Goal: Task Accomplishment & Management: Manage account settings

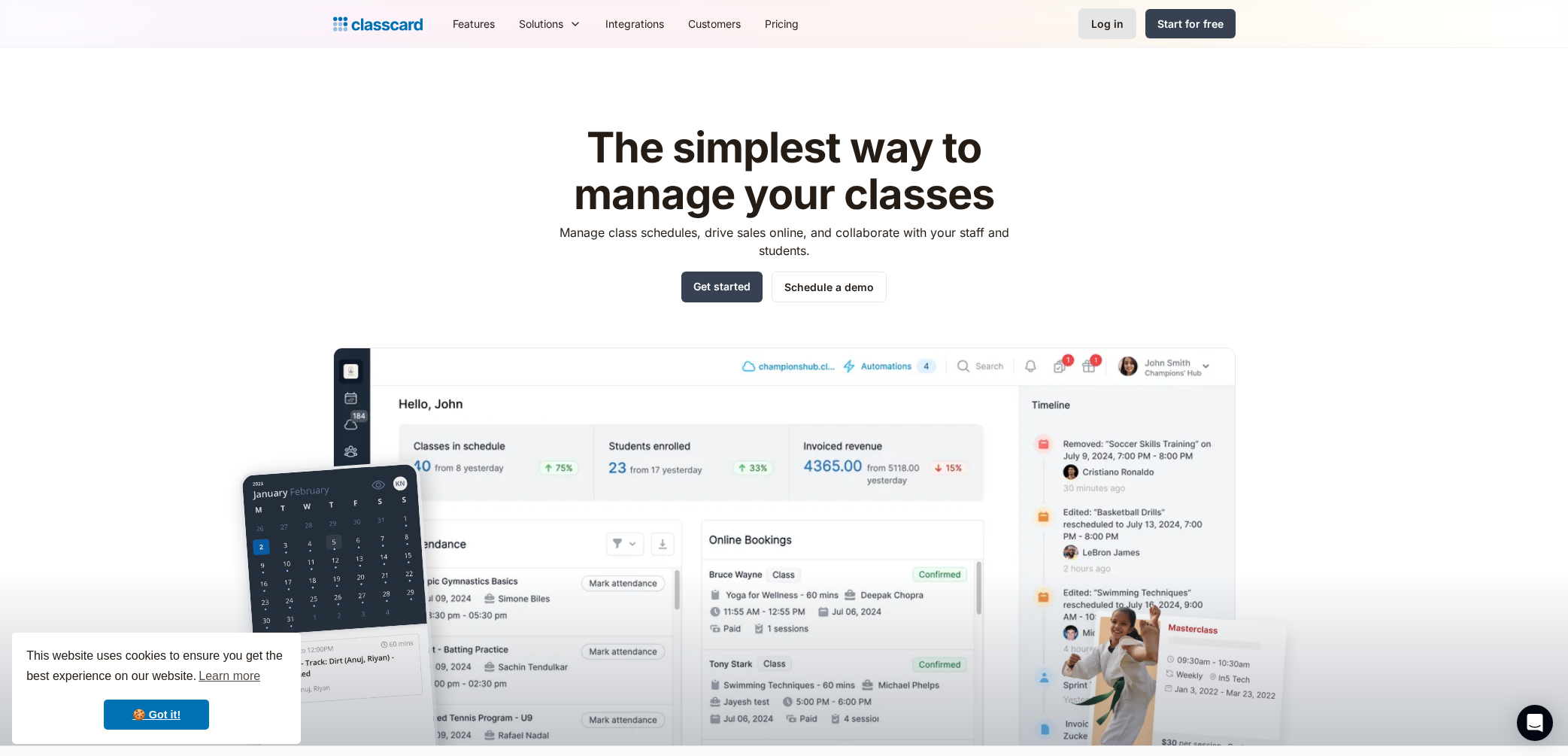
click at [1096, 22] on div "Log in" at bounding box center [1107, 24] width 32 height 16
click at [1095, 22] on div "Log in" at bounding box center [1107, 24] width 32 height 16
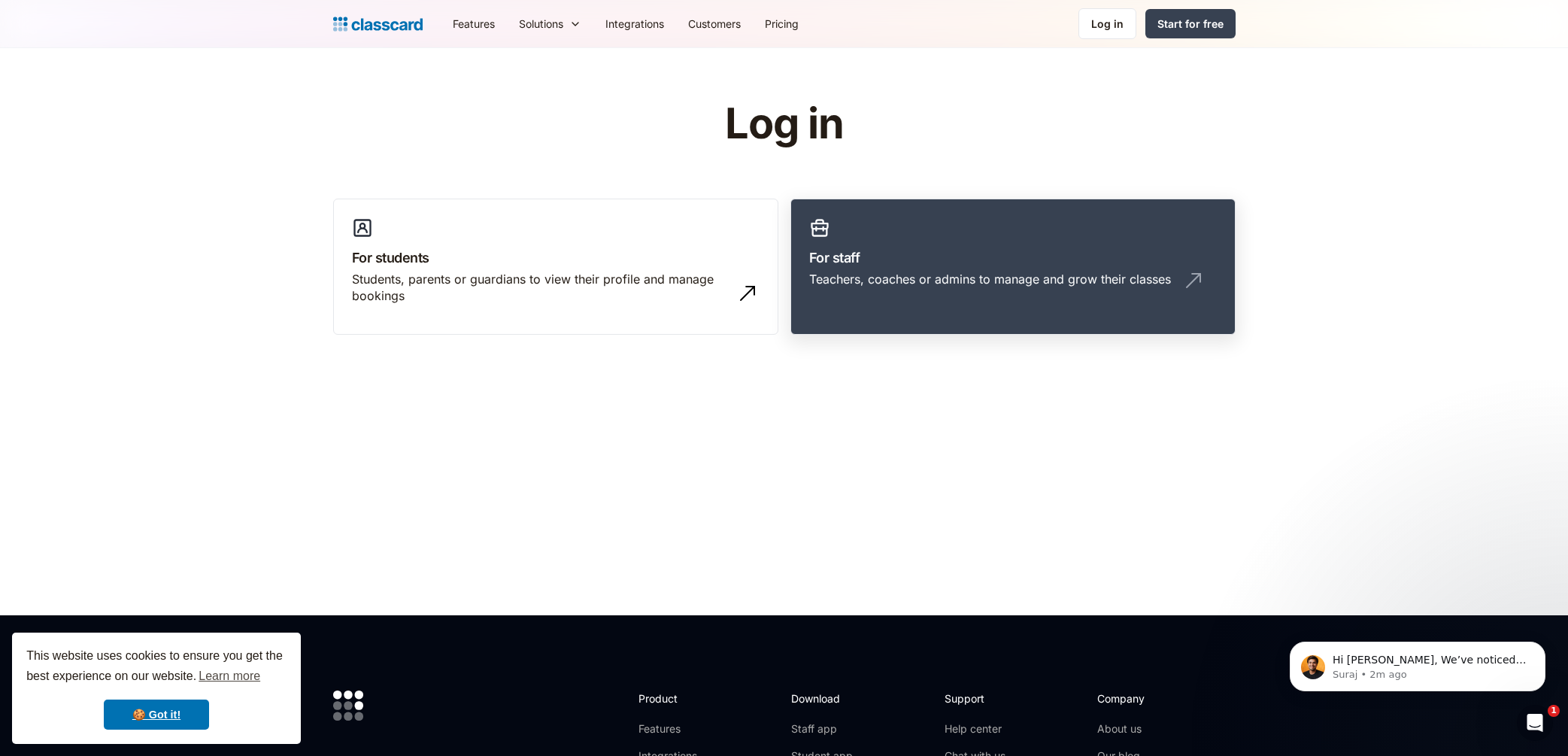
click at [911, 279] on div "Teachers, coaches or admins to manage and grow their classes" at bounding box center [990, 279] width 362 height 17
